Goal: Information Seeking & Learning: Learn about a topic

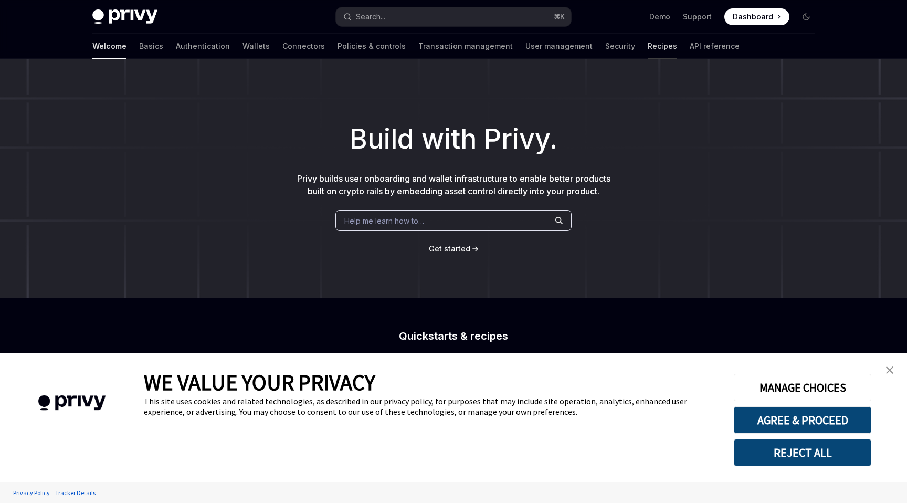
click at [648, 52] on link "Recipes" at bounding box center [662, 46] width 29 height 25
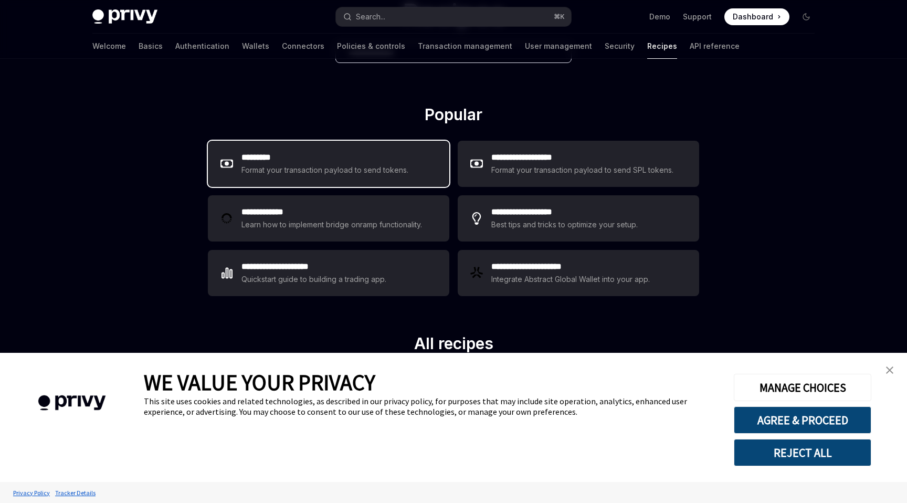
scroll to position [108, 0]
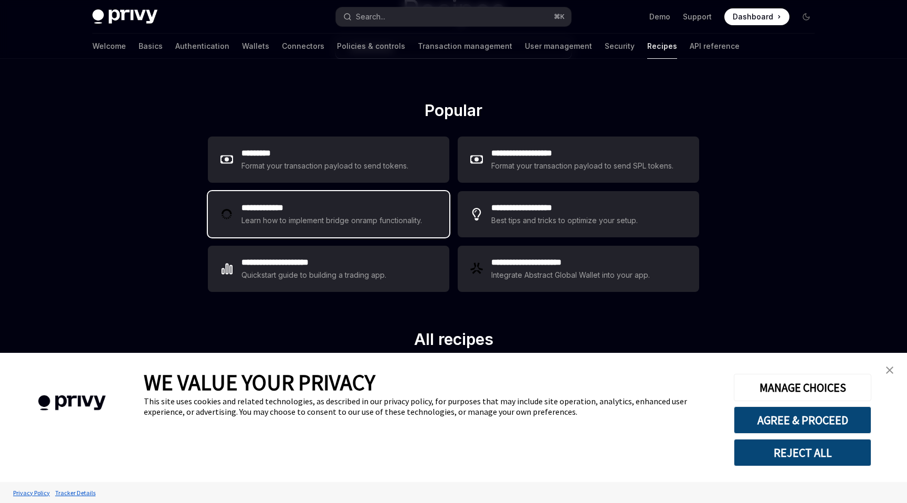
click at [372, 209] on h2 "**********" at bounding box center [333, 208] width 184 height 13
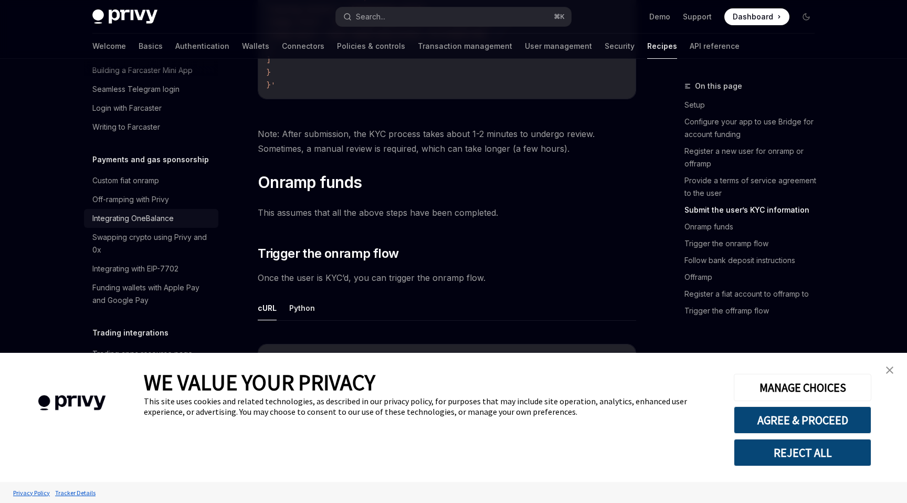
scroll to position [850, 0]
click at [127, 174] on div "Custom fiat onramp" at bounding box center [125, 180] width 67 height 13
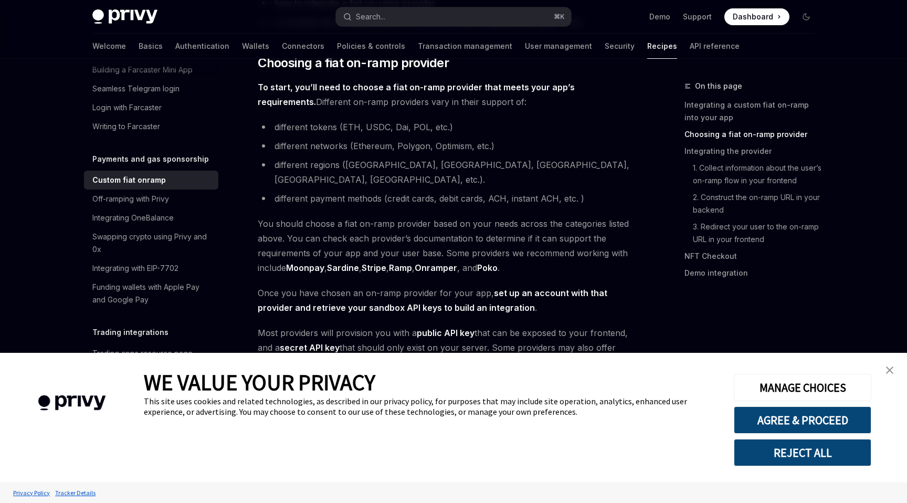
scroll to position [380, 0]
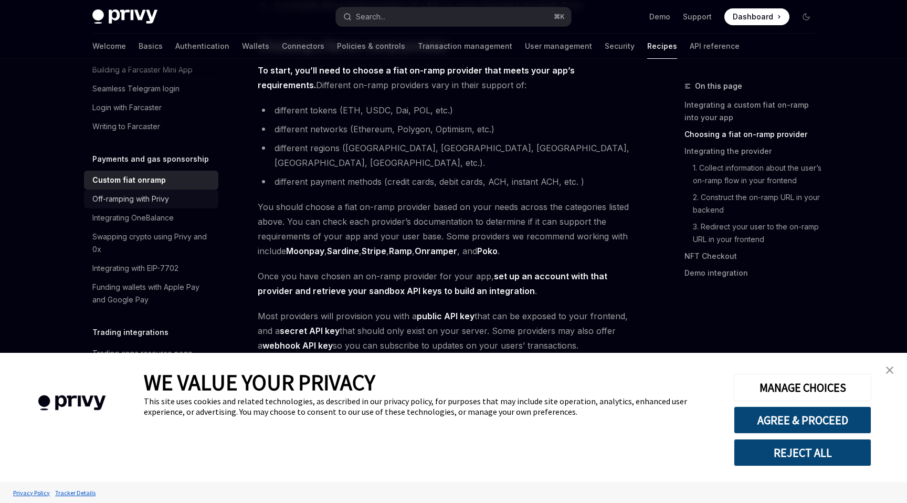
click at [185, 193] on div "Off-ramping with Privy" at bounding box center [152, 199] width 120 height 13
type textarea "*"
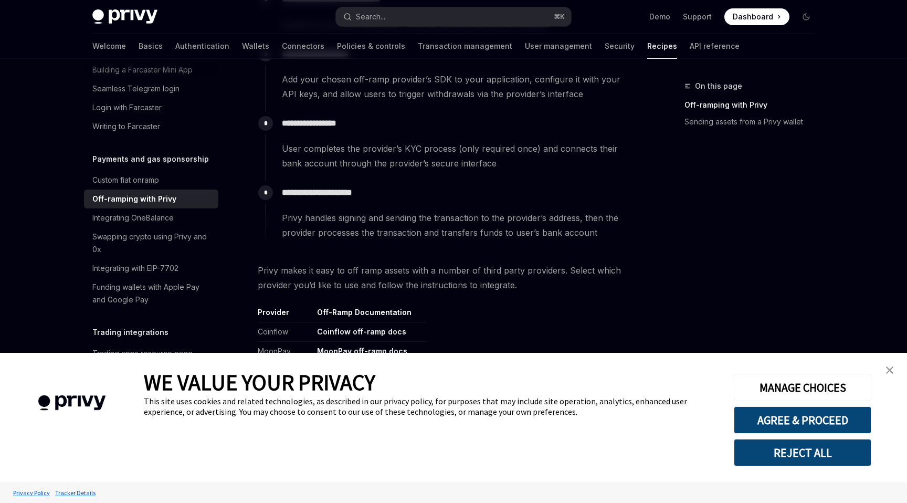
scroll to position [280, 0]
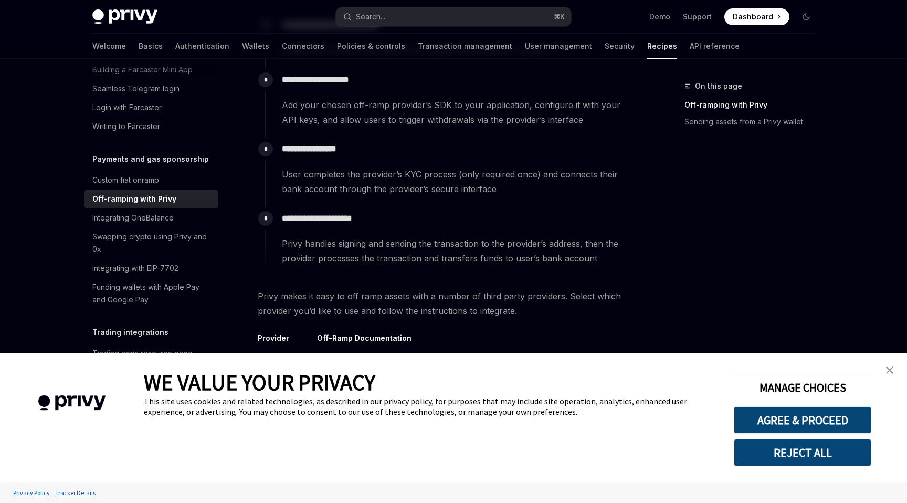
click at [883, 371] on link "close banner" at bounding box center [889, 369] width 21 height 21
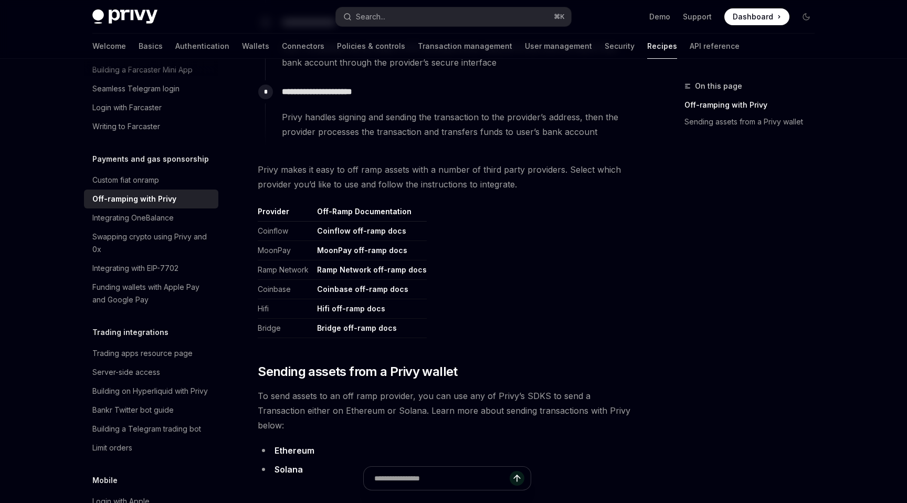
scroll to position [0, 0]
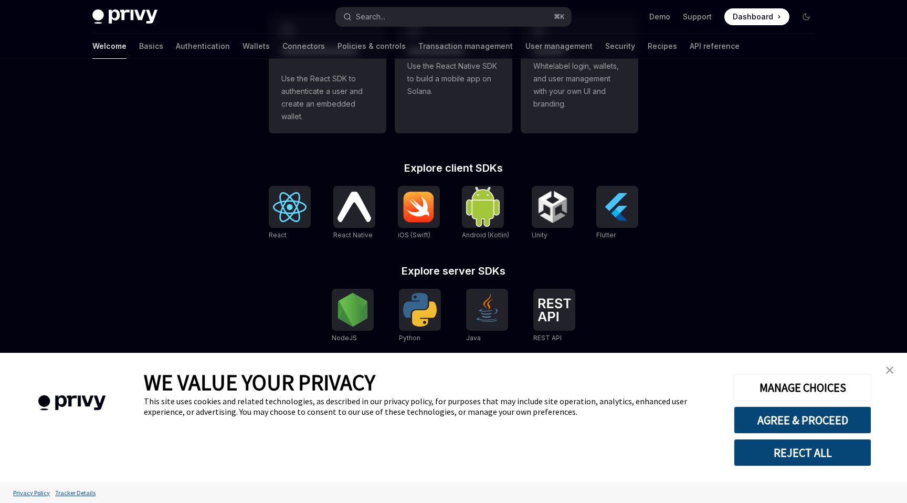
scroll to position [357, 0]
click at [882, 371] on link "close banner" at bounding box center [889, 369] width 21 height 21
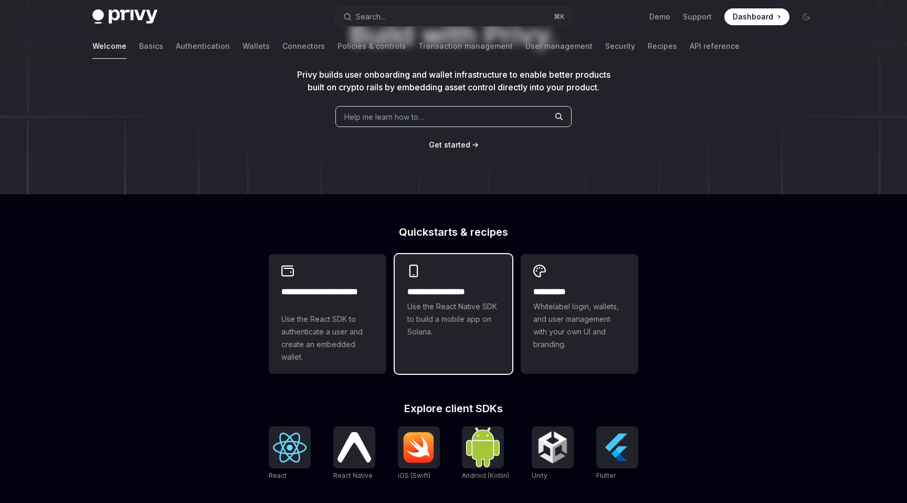
scroll to position [0, 0]
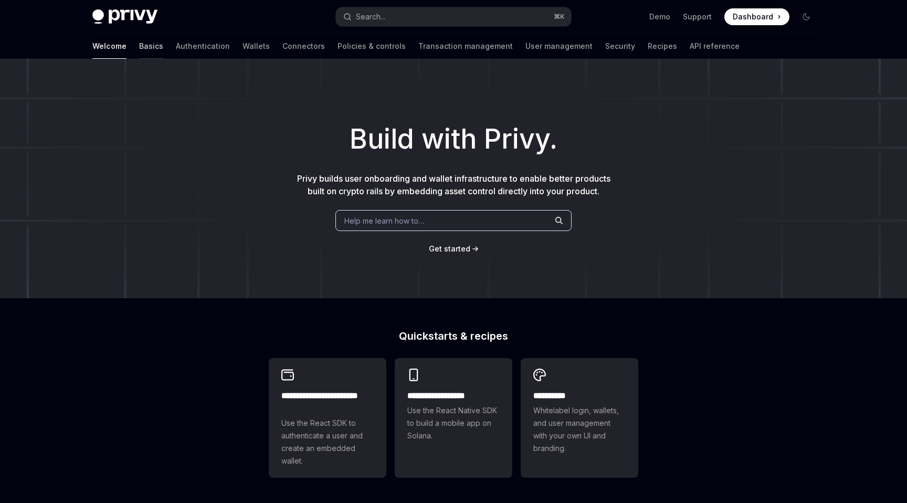
click at [139, 47] on link "Basics" at bounding box center [151, 46] width 24 height 25
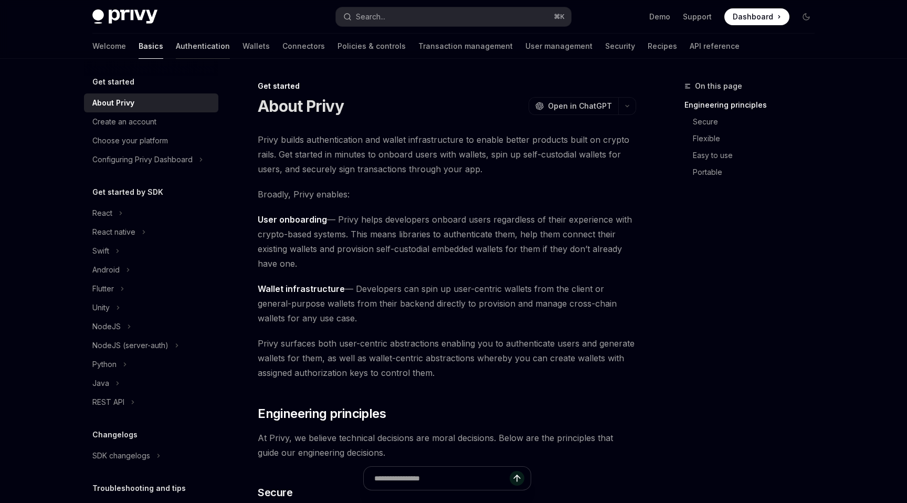
click at [176, 40] on link "Authentication" at bounding box center [203, 46] width 54 height 25
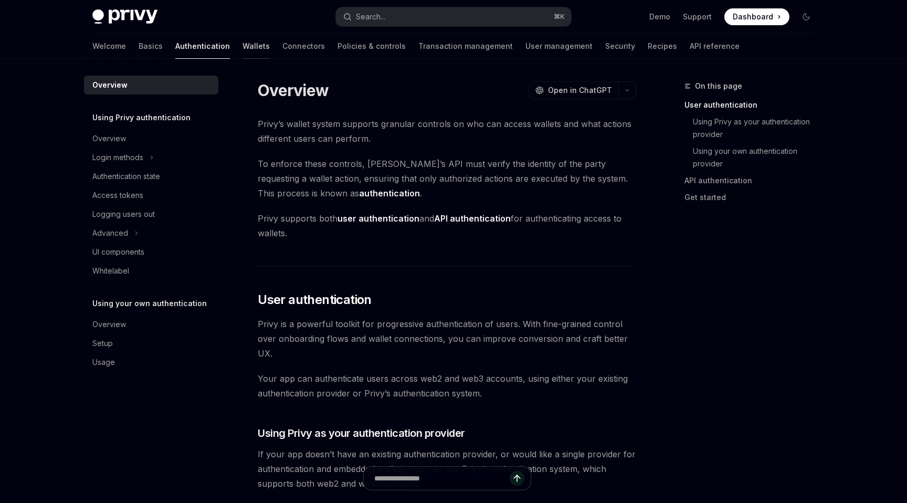
click at [242, 45] on link "Wallets" at bounding box center [255, 46] width 27 height 25
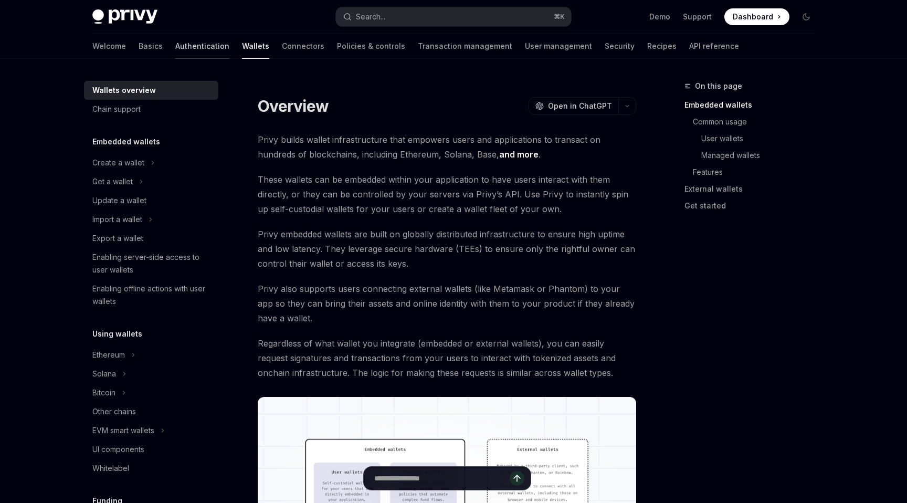
click at [175, 48] on link "Authentication" at bounding box center [202, 46] width 54 height 25
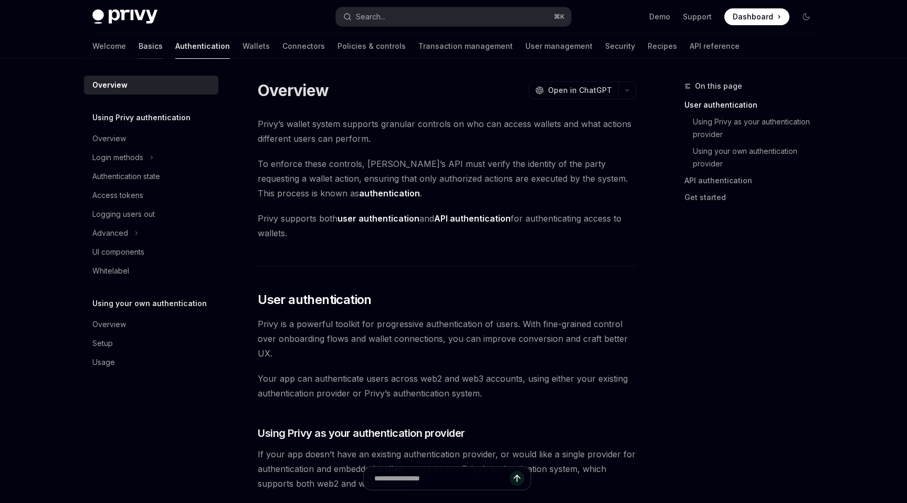
click at [139, 50] on link "Basics" at bounding box center [151, 46] width 24 height 25
type textarea "*"
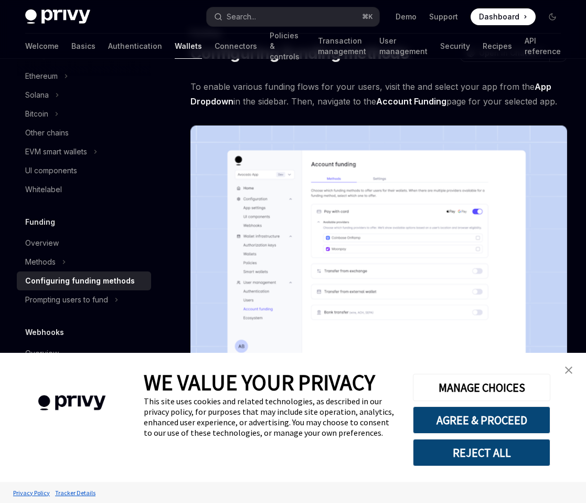
scroll to position [73, 0]
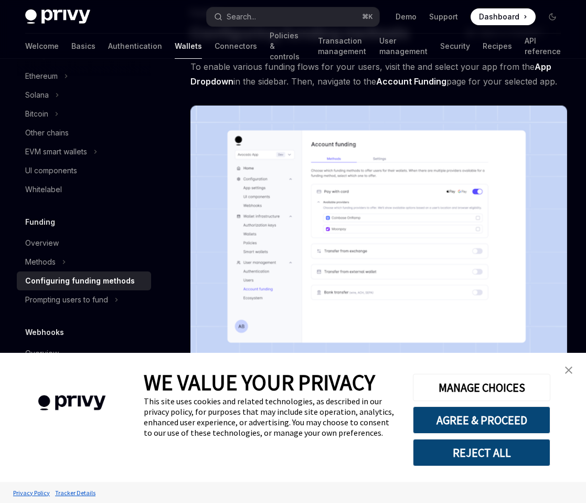
click at [570, 370] on img "close banner" at bounding box center [568, 369] width 7 height 7
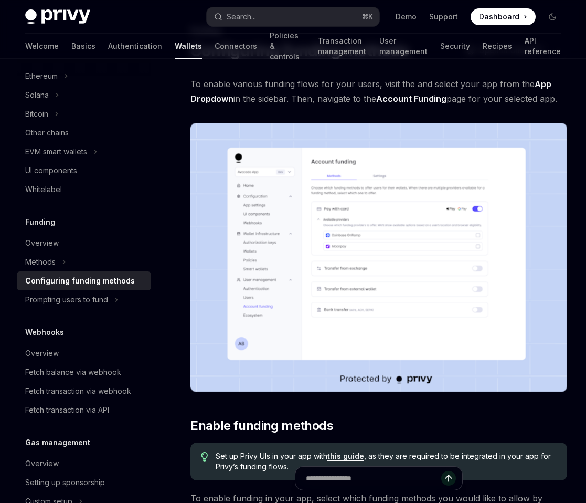
scroll to position [48, 0]
